Goal: Find specific page/section: Find specific page/section

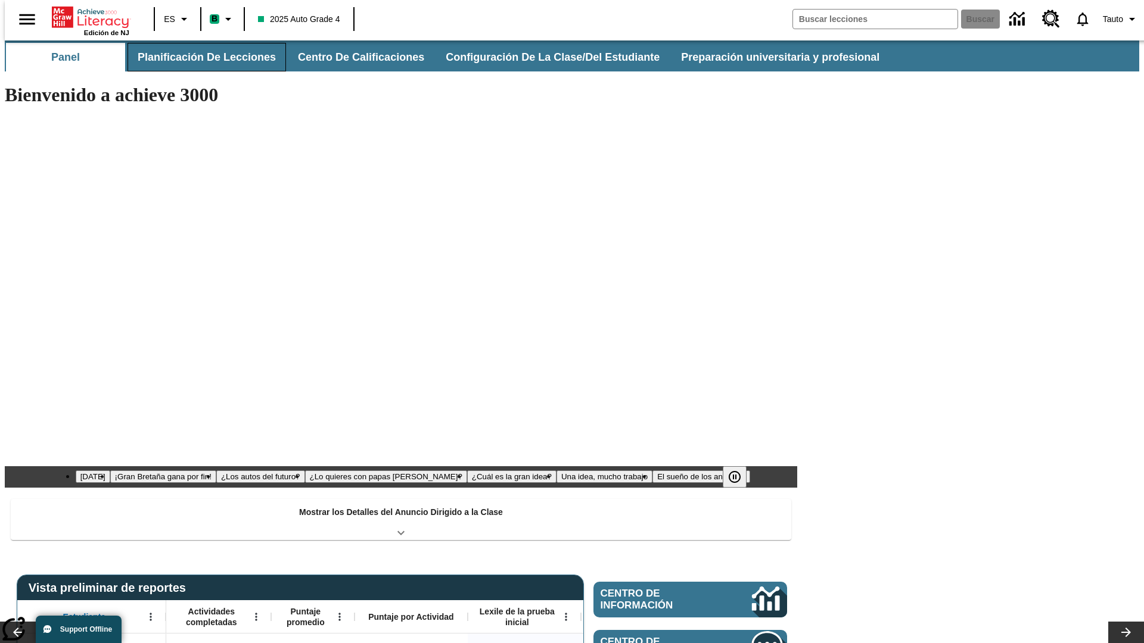
click at [200, 57] on button "Planificación de lecciones" at bounding box center [206, 57] width 158 height 29
